Goal: Use online tool/utility: Utilize a website feature to perform a specific function

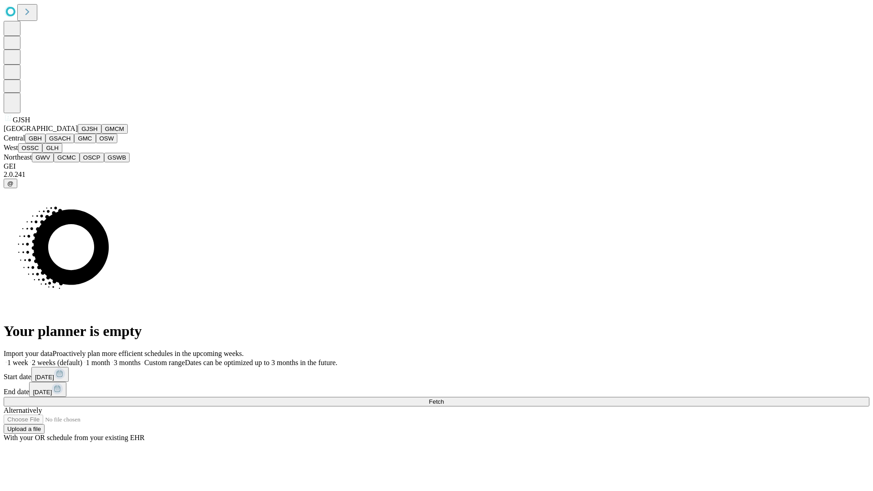
click at [78, 134] on button "GJSH" at bounding box center [90, 129] width 24 height 10
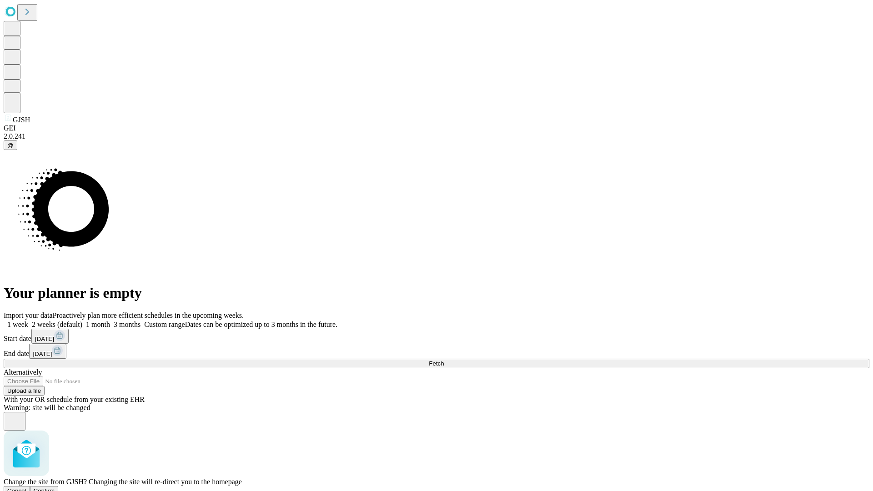
click at [55, 487] on span "Confirm" at bounding box center [44, 490] width 21 height 7
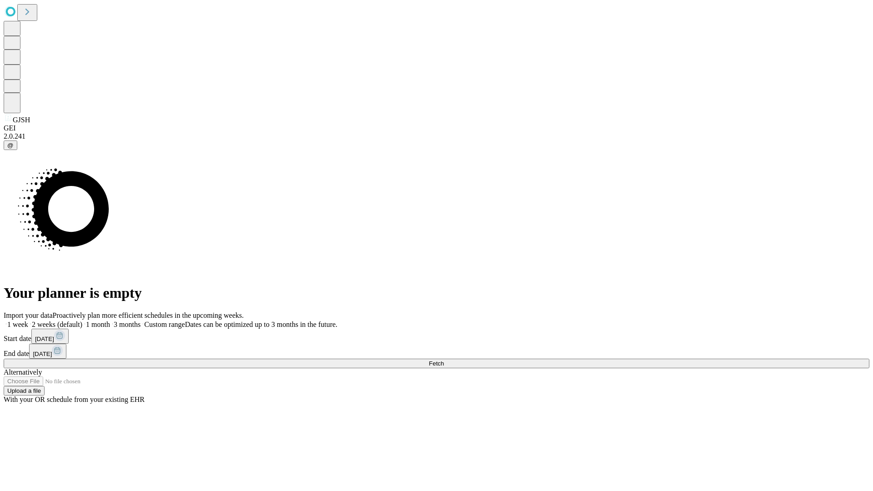
click at [82, 321] on label "2 weeks (default)" at bounding box center [55, 325] width 54 height 8
click at [444, 360] on span "Fetch" at bounding box center [436, 363] width 15 height 7
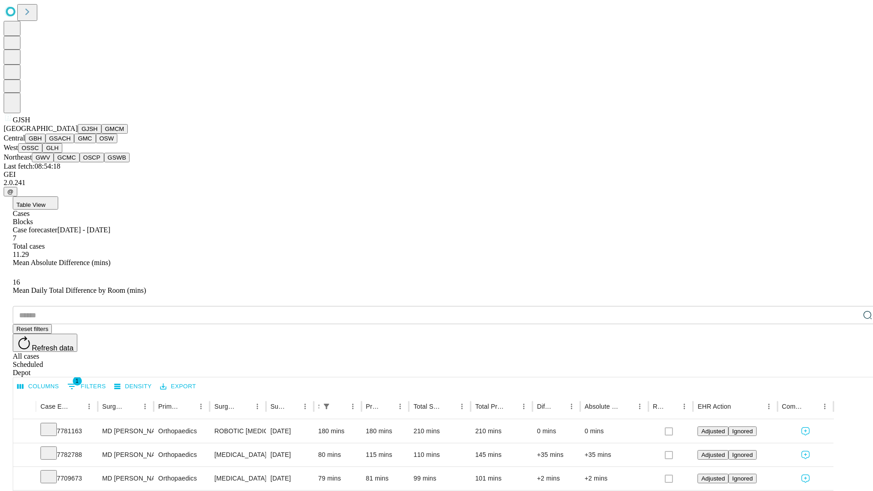
click at [101, 134] on button "GMCM" at bounding box center [114, 129] width 26 height 10
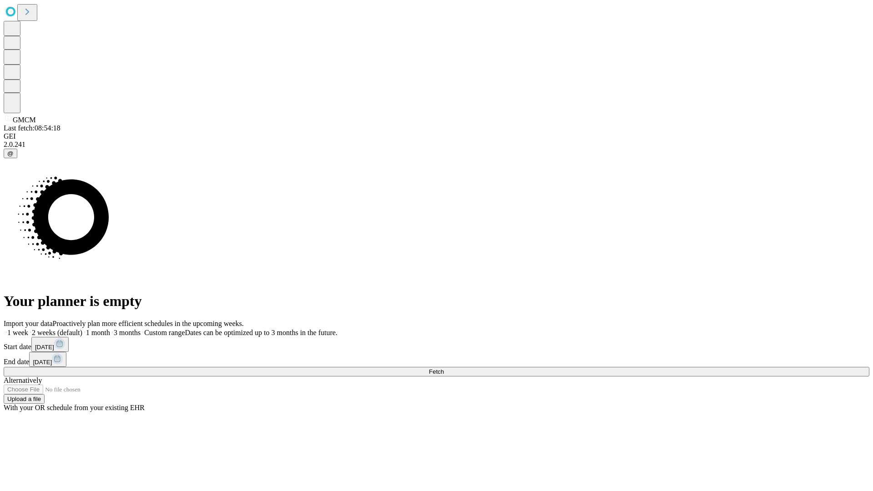
click at [82, 329] on label "2 weeks (default)" at bounding box center [55, 333] width 54 height 8
click at [444, 368] on span "Fetch" at bounding box center [436, 371] width 15 height 7
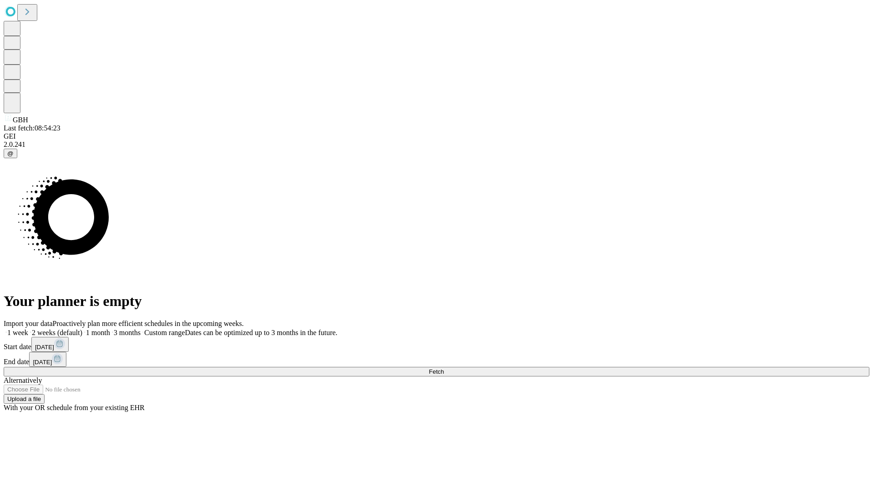
click at [82, 329] on label "2 weeks (default)" at bounding box center [55, 333] width 54 height 8
click at [444, 368] on span "Fetch" at bounding box center [436, 371] width 15 height 7
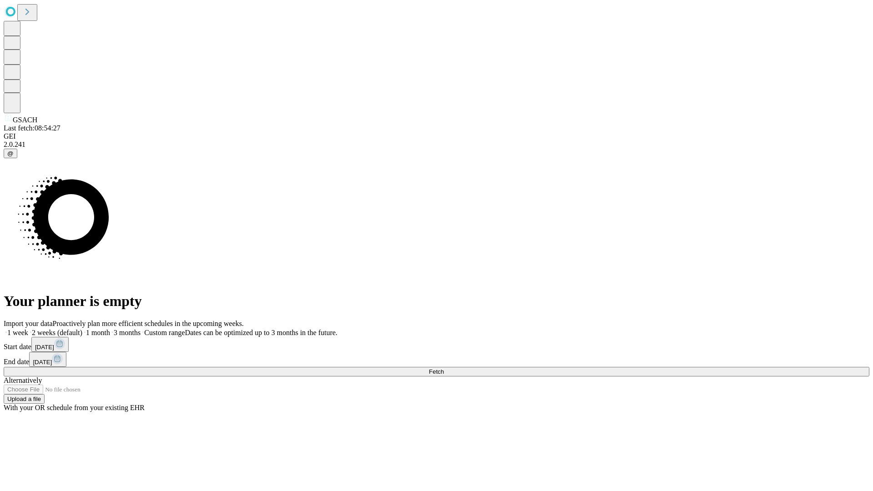
click at [82, 329] on label "2 weeks (default)" at bounding box center [55, 333] width 54 height 8
click at [444, 368] on span "Fetch" at bounding box center [436, 371] width 15 height 7
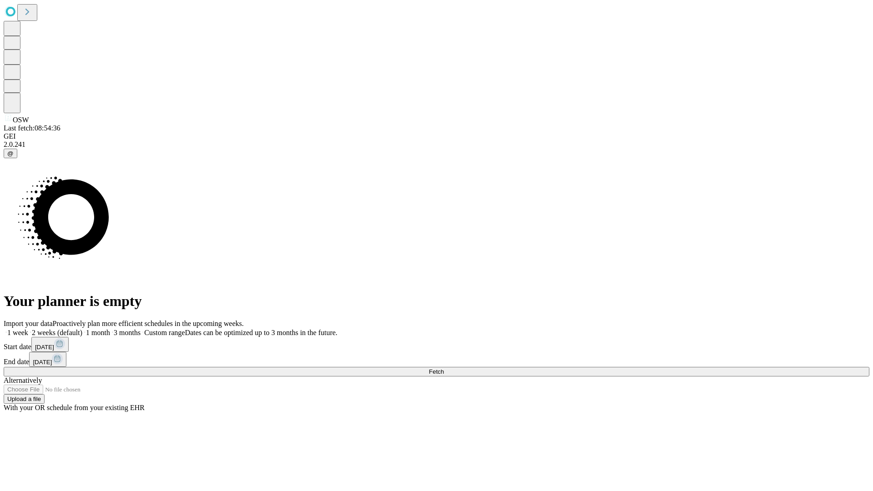
click at [82, 329] on label "2 weeks (default)" at bounding box center [55, 333] width 54 height 8
click at [444, 368] on span "Fetch" at bounding box center [436, 371] width 15 height 7
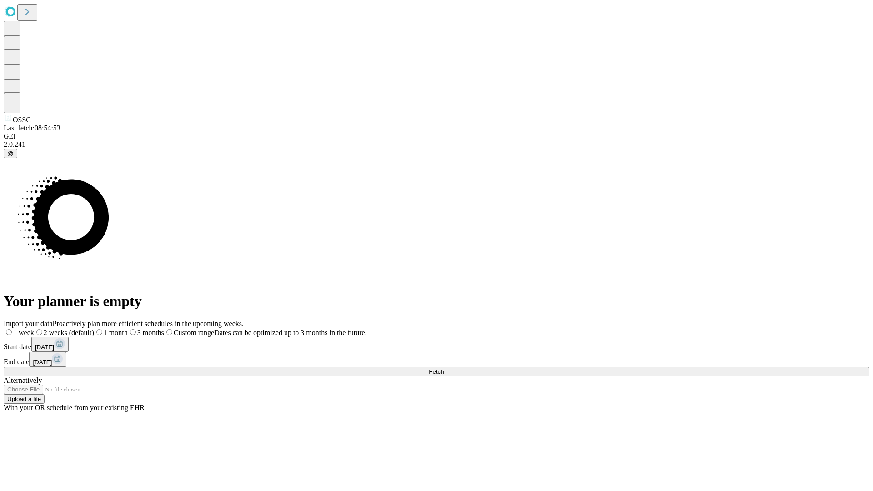
click at [444, 368] on span "Fetch" at bounding box center [436, 371] width 15 height 7
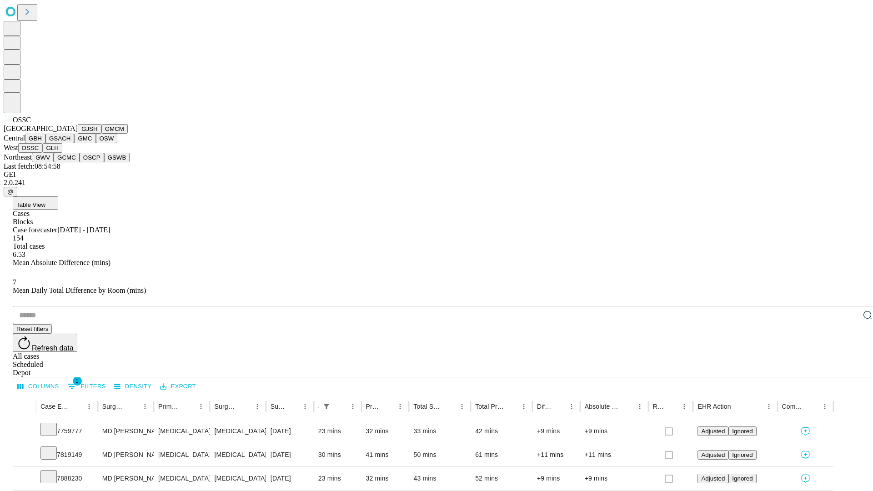
click at [62, 153] on button "GLH" at bounding box center [52, 148] width 20 height 10
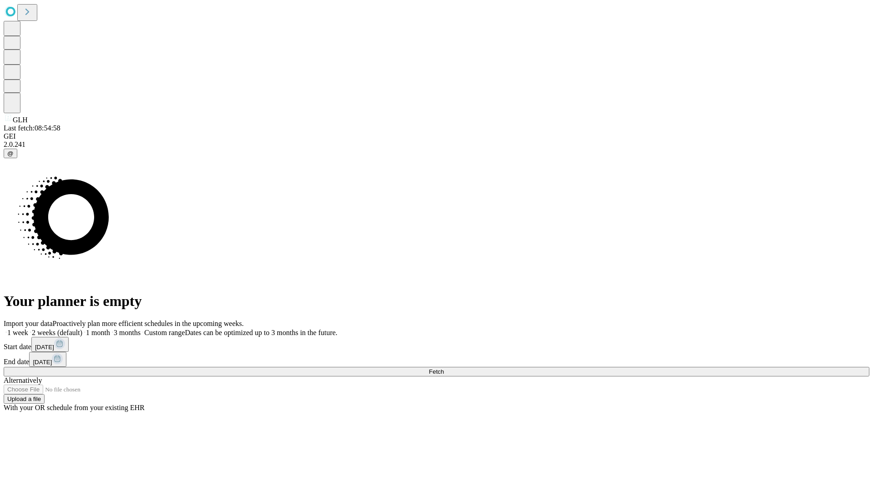
click at [82, 329] on label "2 weeks (default)" at bounding box center [55, 333] width 54 height 8
click at [444, 368] on span "Fetch" at bounding box center [436, 371] width 15 height 7
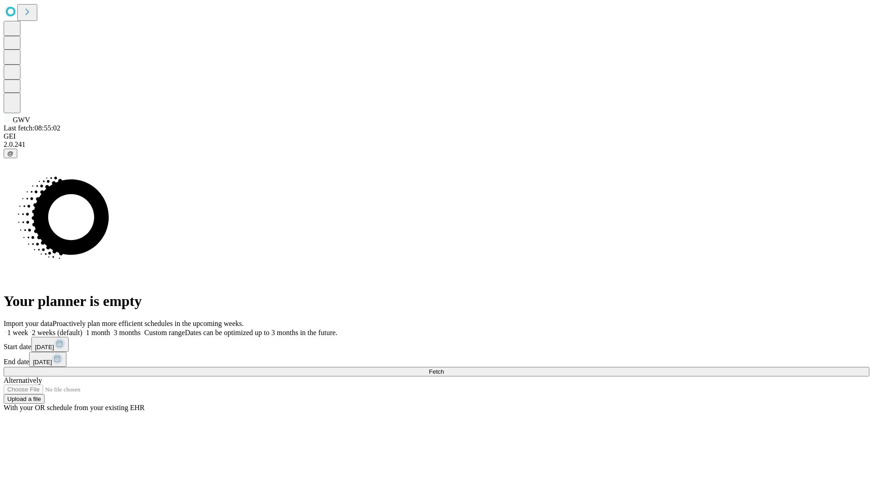
click at [82, 329] on label "2 weeks (default)" at bounding box center [55, 333] width 54 height 8
click at [444, 368] on span "Fetch" at bounding box center [436, 371] width 15 height 7
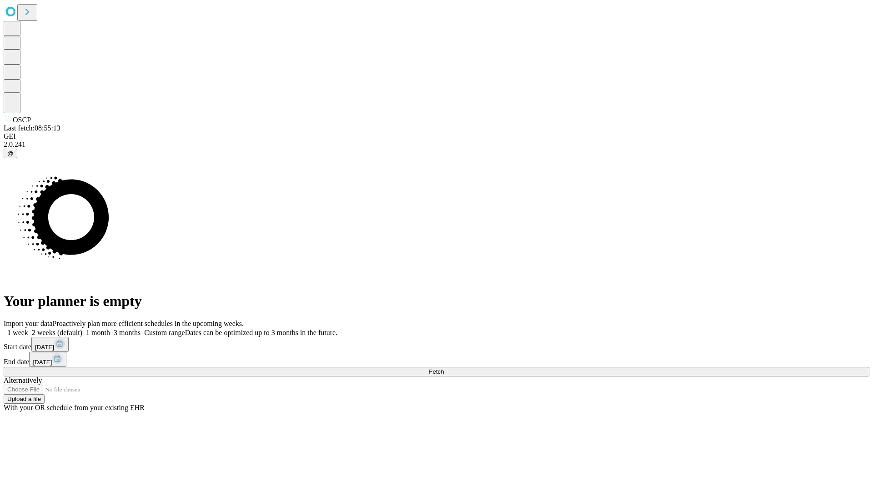
click at [444, 368] on span "Fetch" at bounding box center [436, 371] width 15 height 7
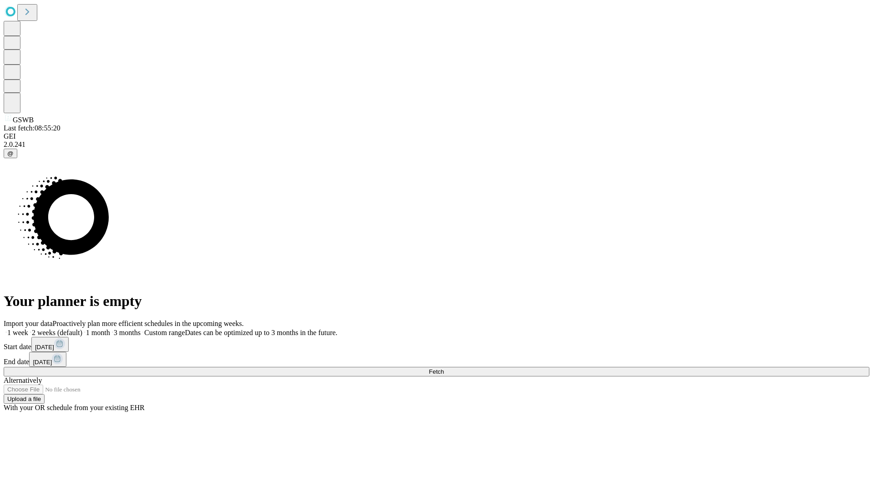
click at [444, 368] on span "Fetch" at bounding box center [436, 371] width 15 height 7
